Goal: Register for event/course

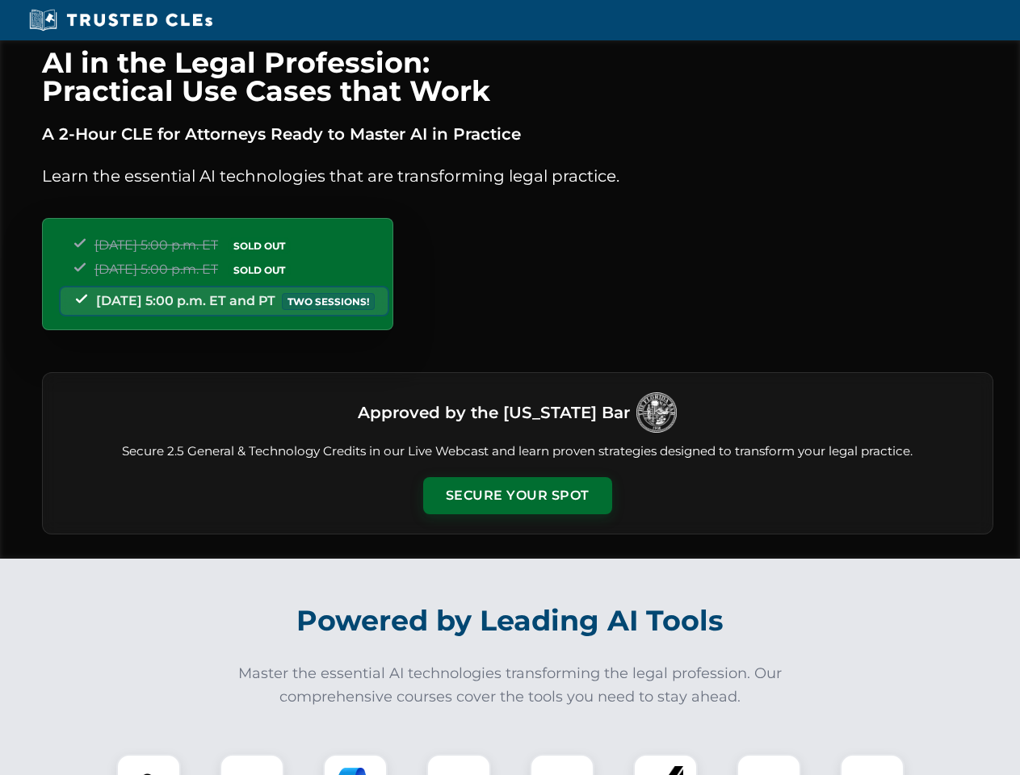
click at [517, 496] on button "Secure Your Spot" at bounding box center [517, 495] width 189 height 37
click at [149, 765] on img at bounding box center [148, 786] width 47 height 47
click at [252, 765] on div at bounding box center [252, 786] width 65 height 65
